Goal: Information Seeking & Learning: Learn about a topic

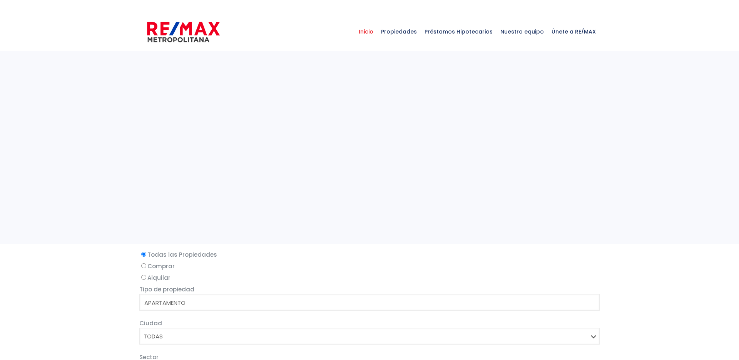
select select
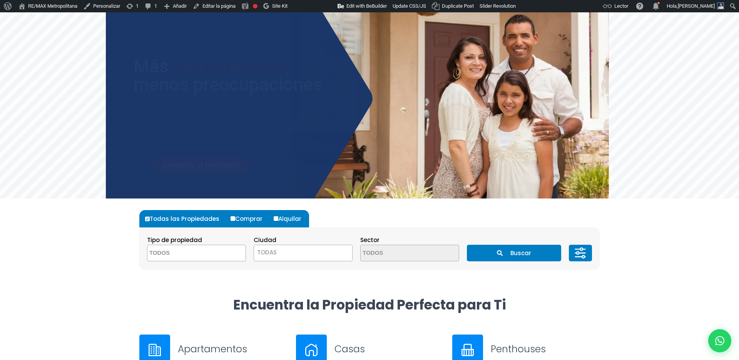
scroll to position [45, 0]
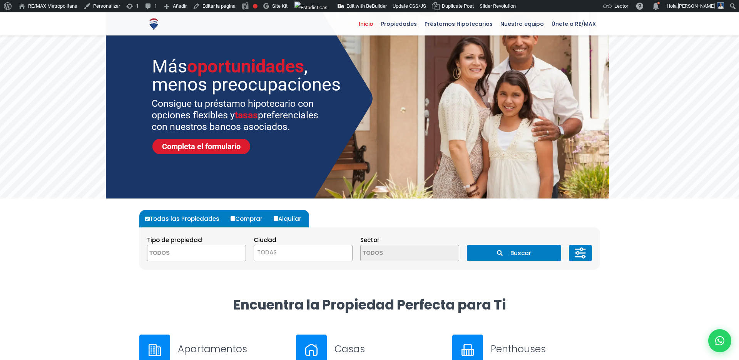
click at [488, 259] on button "Buscar" at bounding box center [514, 253] width 94 height 17
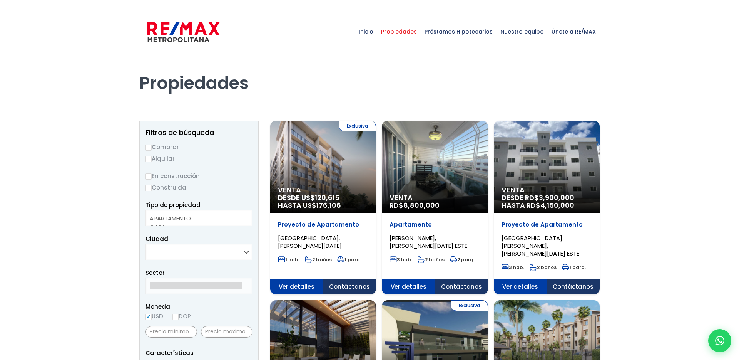
select select
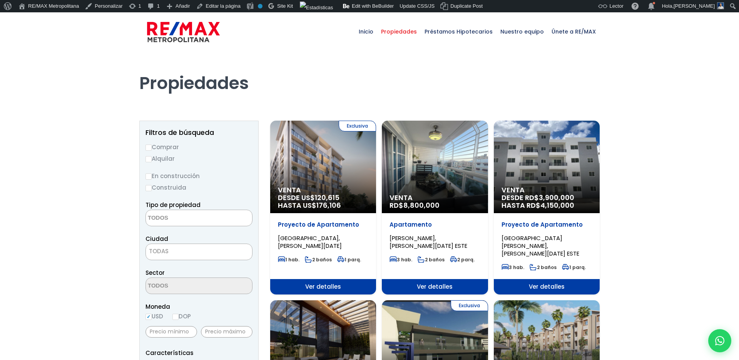
click at [154, 31] on img at bounding box center [183, 31] width 73 height 23
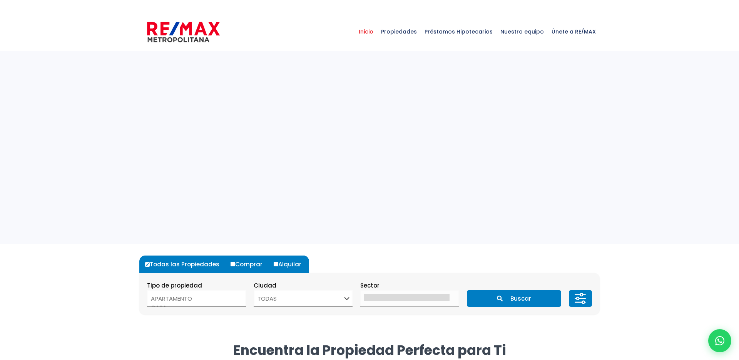
select select
